Goal: Information Seeking & Learning: Learn about a topic

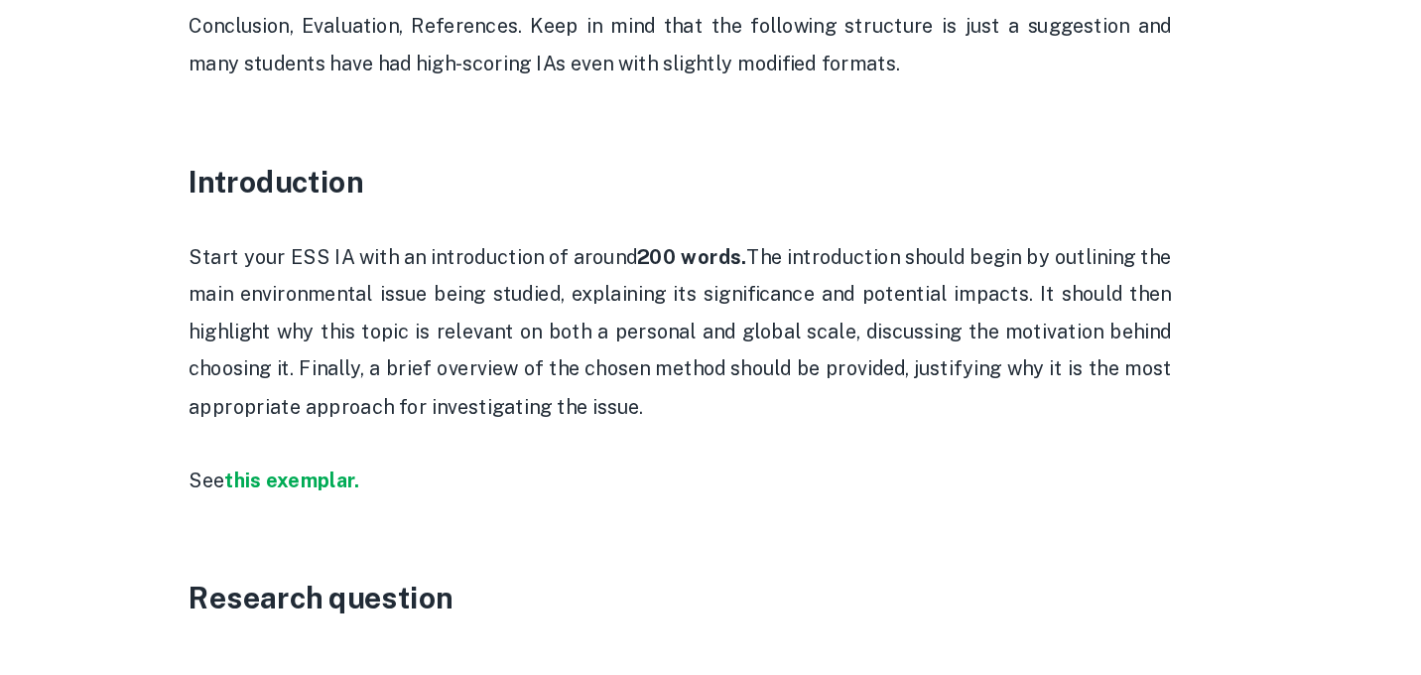
scroll to position [1104, 0]
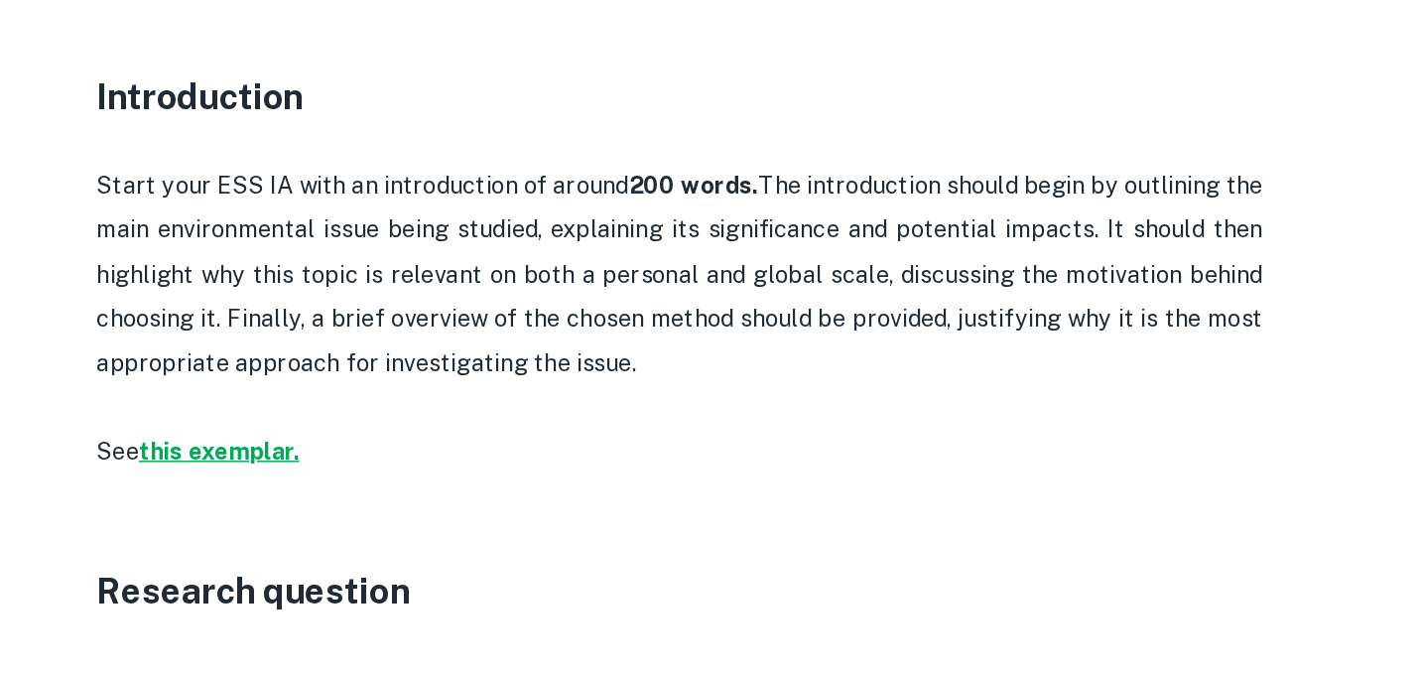
click at [406, 527] on strong "this exemplar." at bounding box center [396, 518] width 109 height 19
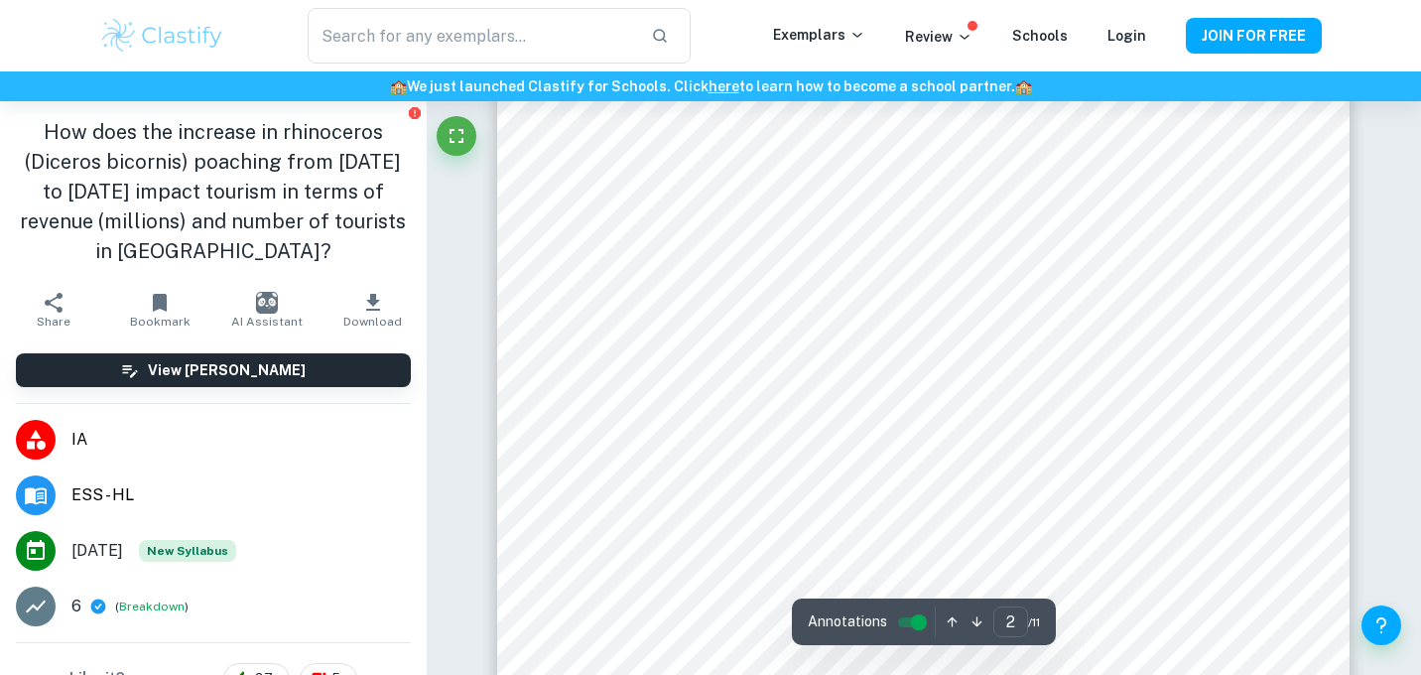
scroll to position [947, 0]
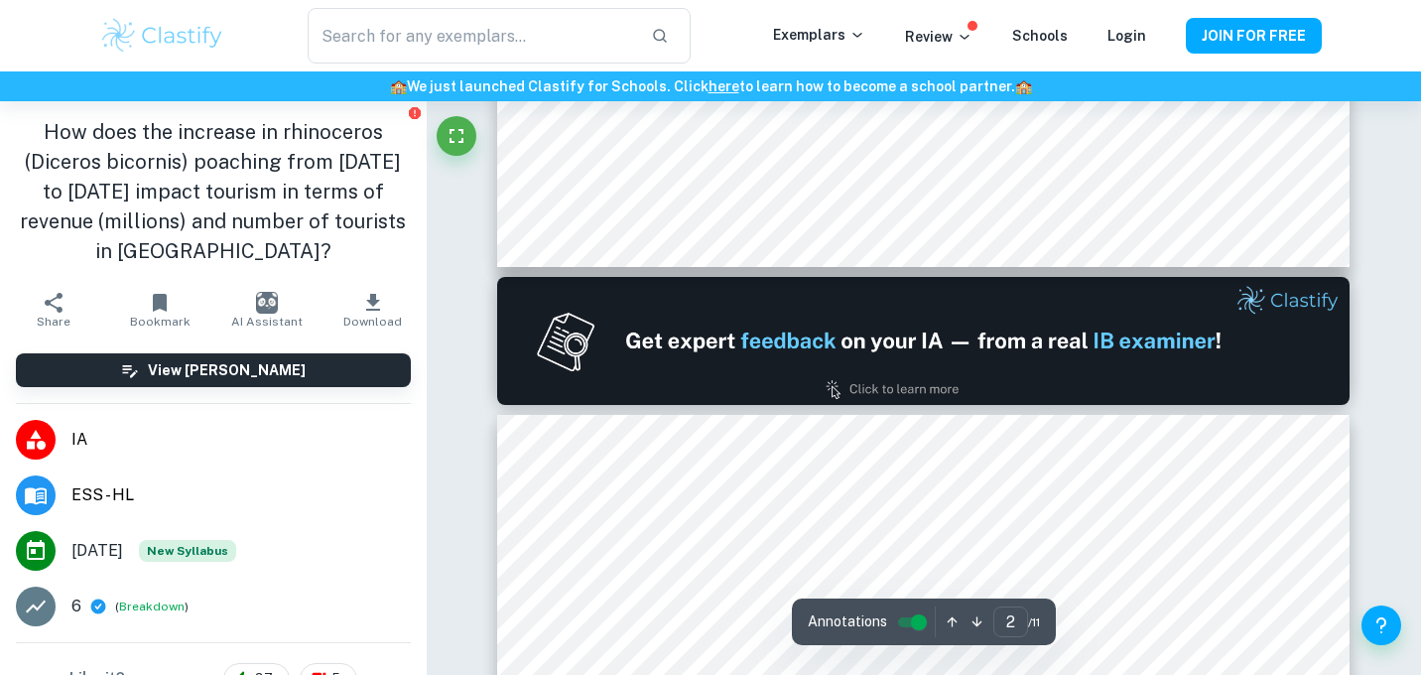
type input "1"
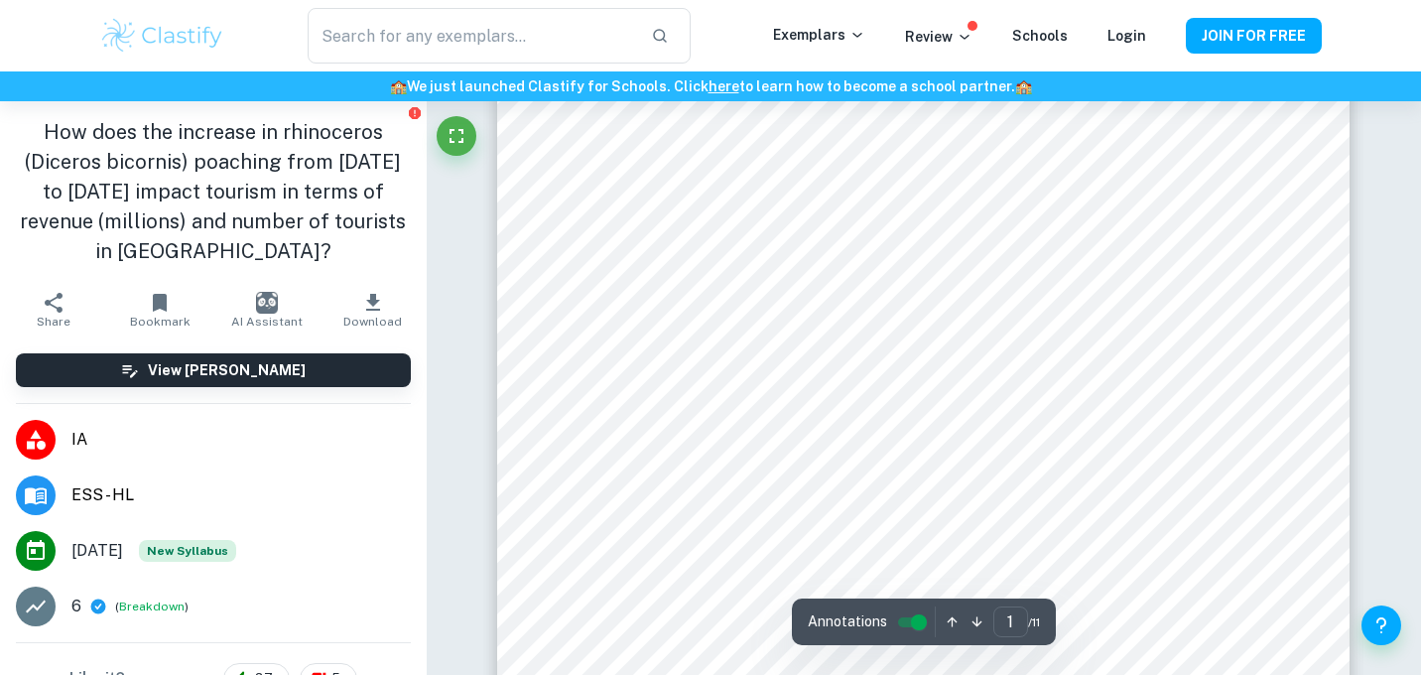
scroll to position [249, 0]
